Goal: Check status: Check status

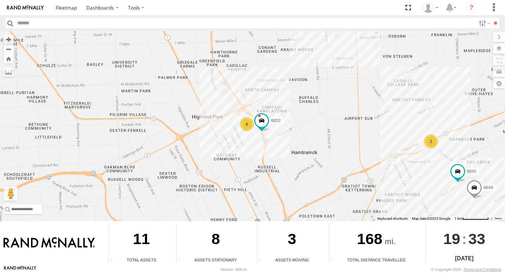
click at [433, 145] on div "2" at bounding box center [431, 141] width 14 height 14
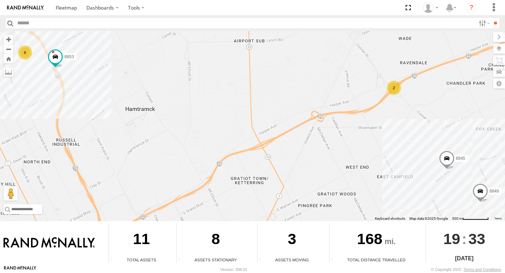
click at [25, 52] on div "6" at bounding box center [25, 53] width 14 height 14
